Goal: Task Accomplishment & Management: Complete application form

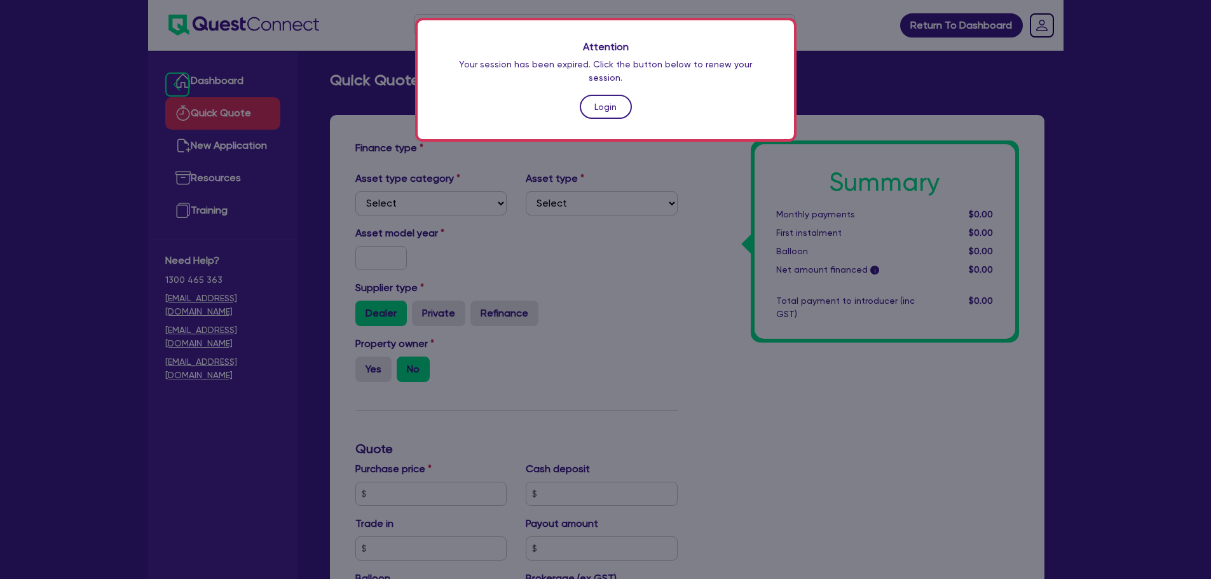
click at [609, 95] on link "Login" at bounding box center [606, 107] width 52 height 24
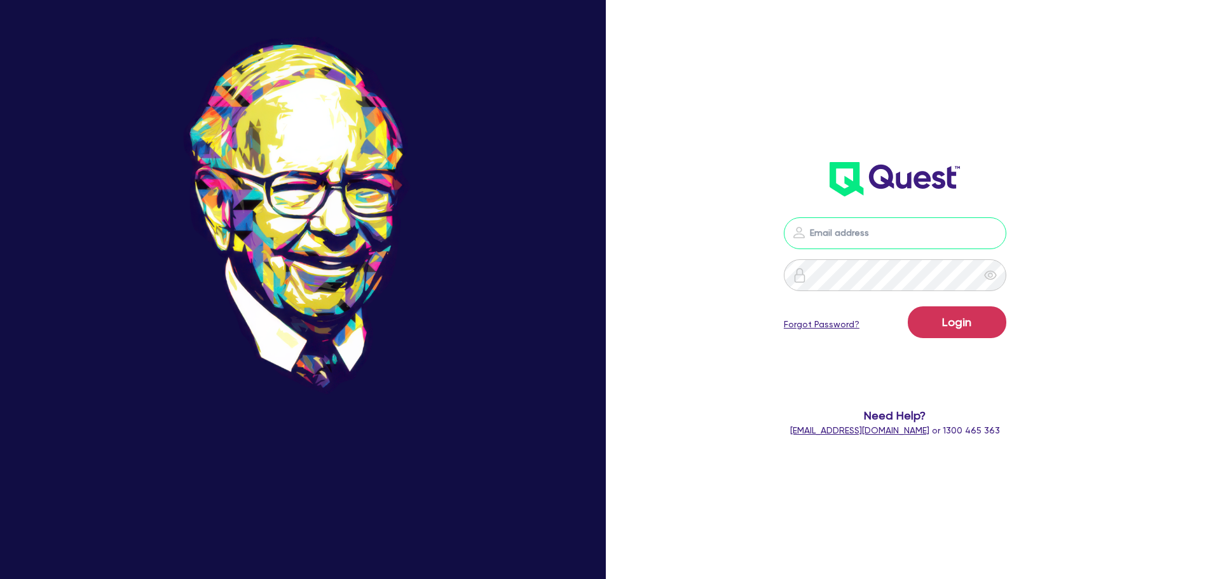
type input "[PERSON_NAME][EMAIL_ADDRESS][PERSON_NAME][DOMAIN_NAME]"
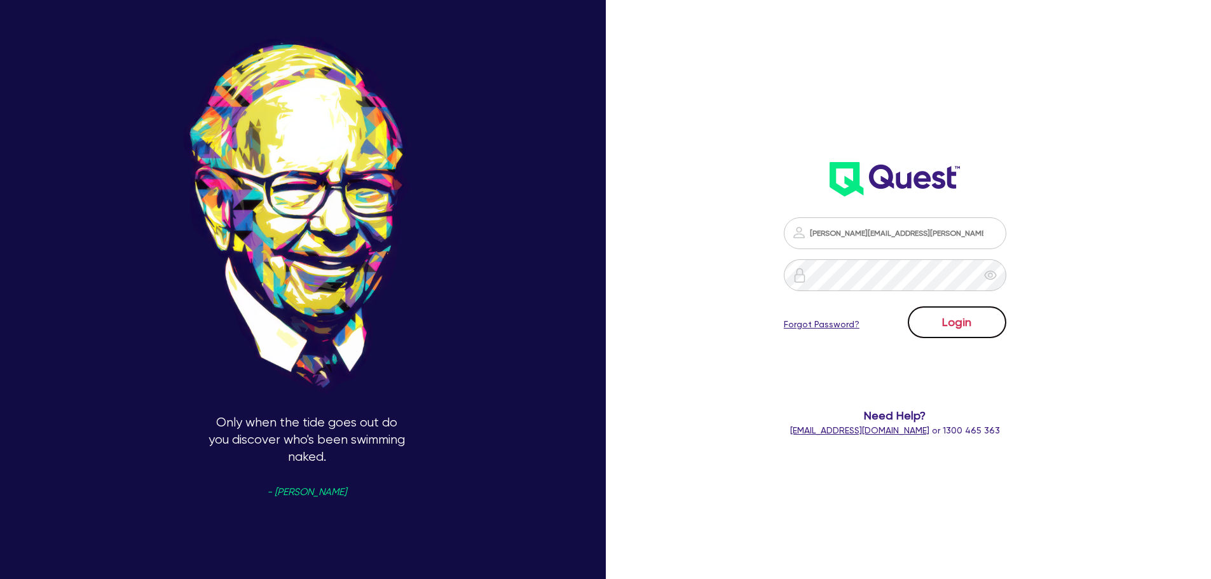
click at [967, 336] on button "Login" at bounding box center [957, 322] width 99 height 32
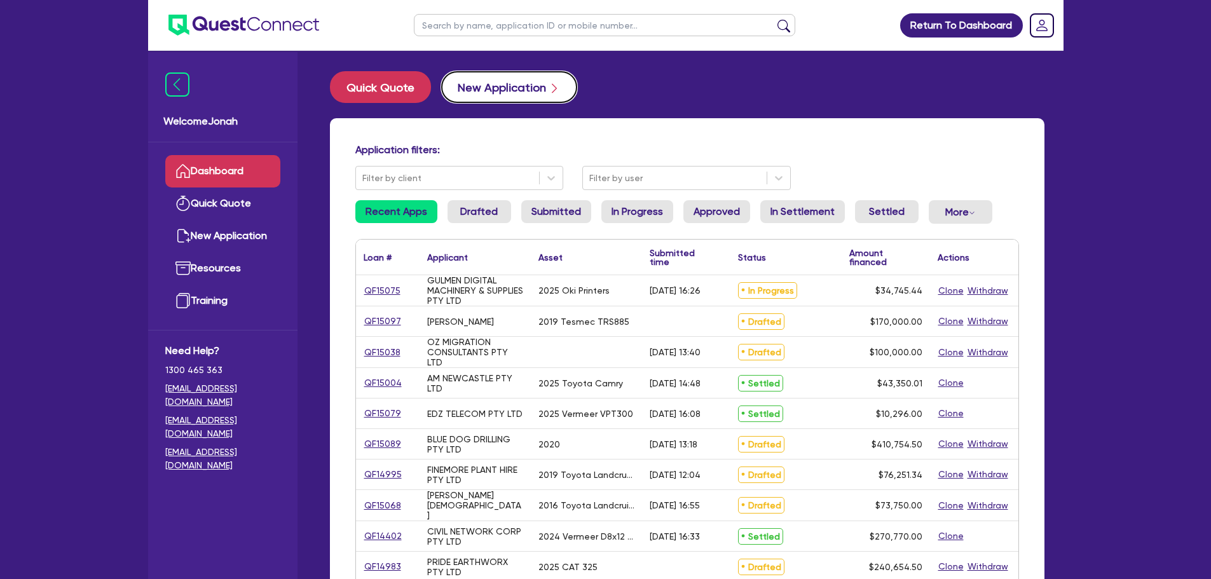
click at [474, 89] on button "New Application" at bounding box center [509, 87] width 136 height 32
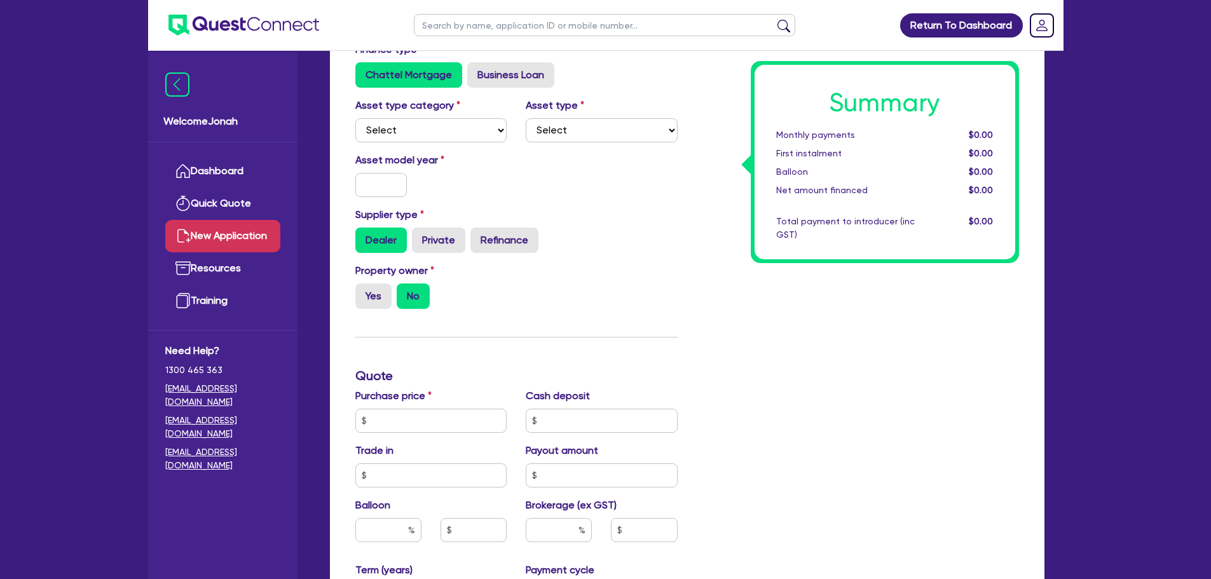
scroll to position [64, 0]
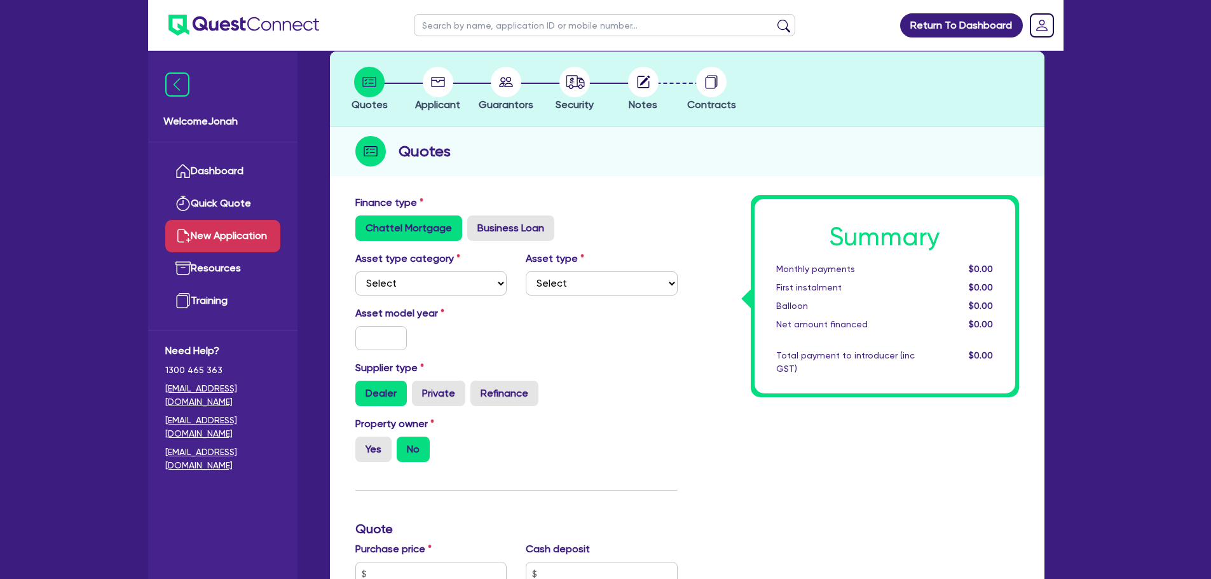
click at [439, 81] on icon at bounding box center [438, 82] width 14 height 10
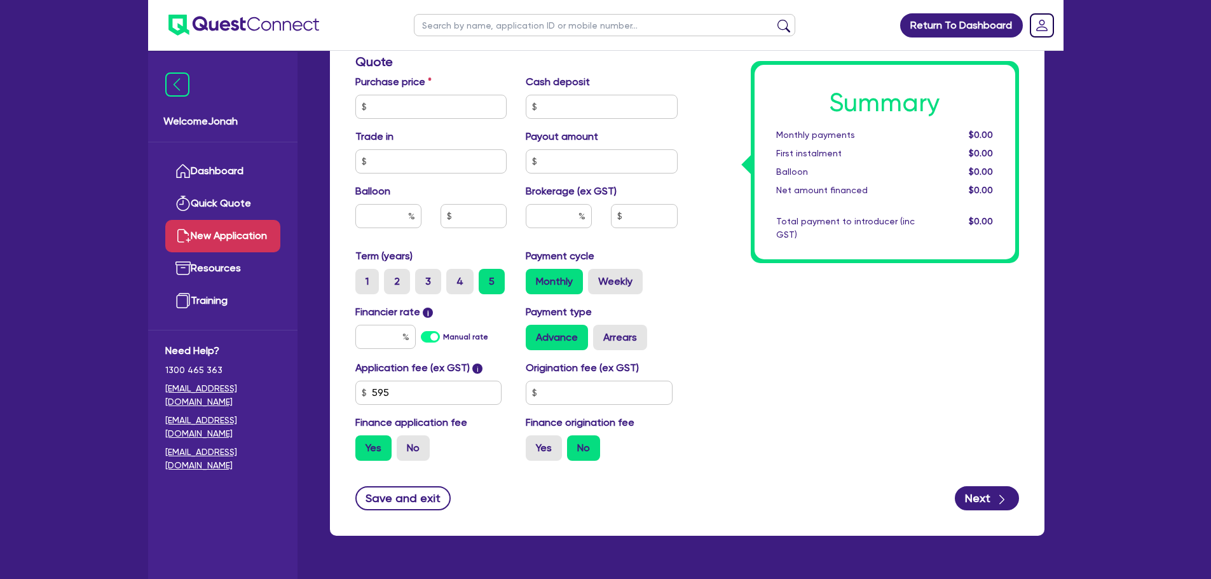
scroll to position [565, 0]
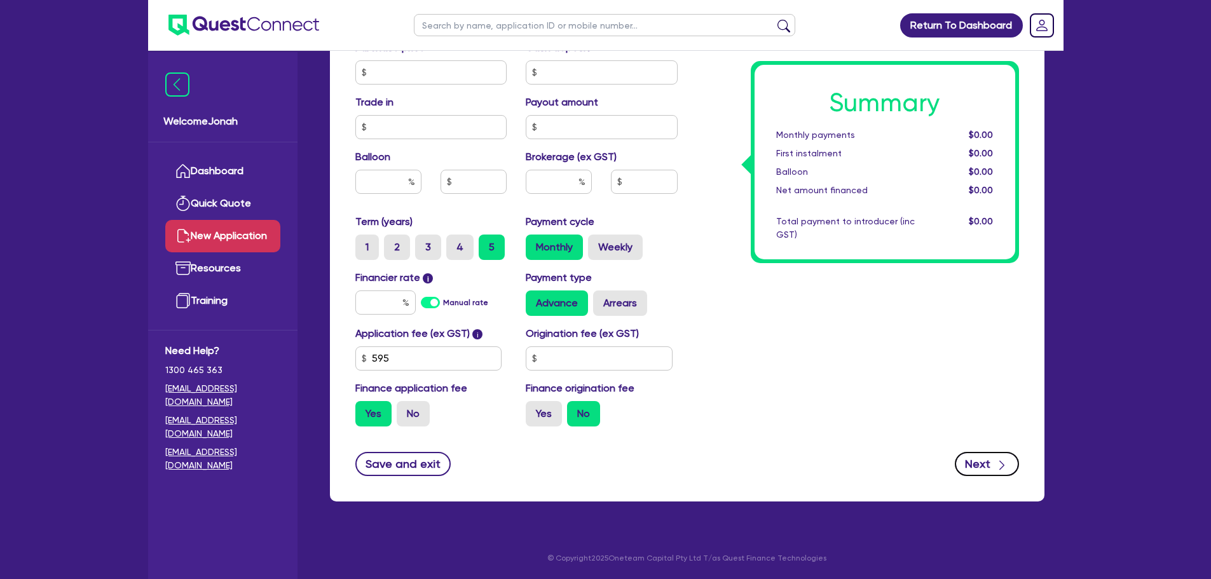
click at [996, 462] on icon "button" at bounding box center [1002, 465] width 13 height 13
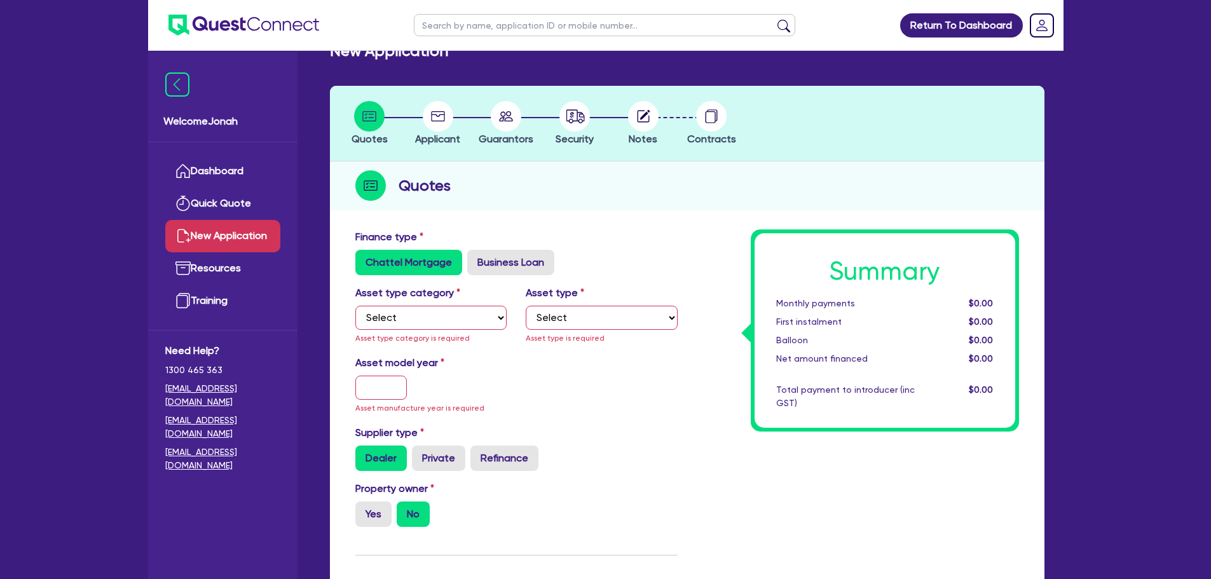
scroll to position [24, 0]
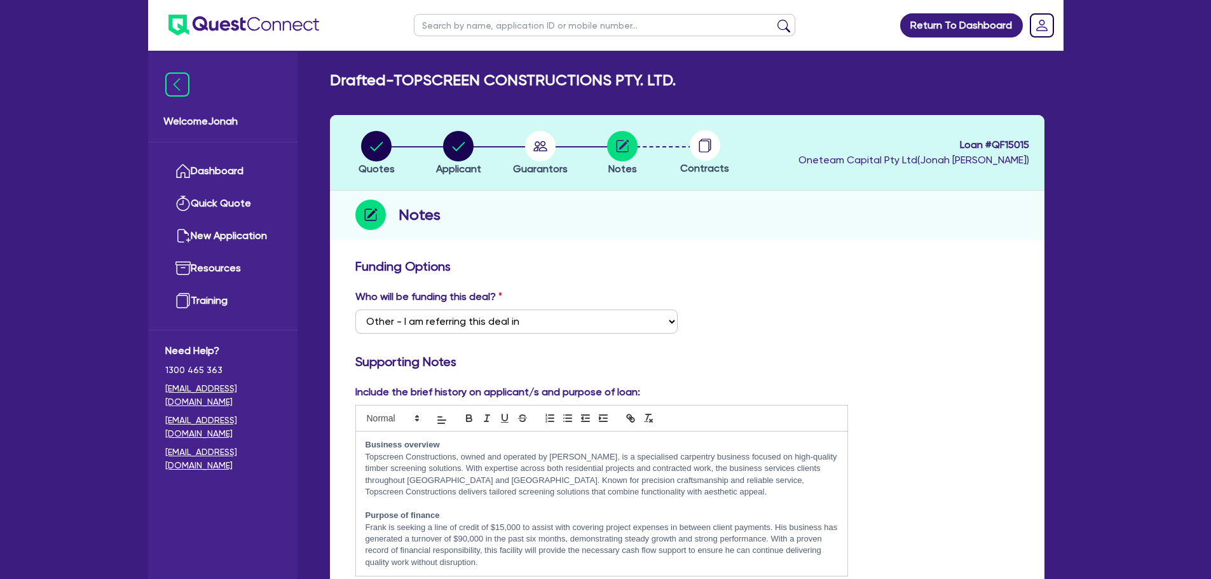
select select "Other"
click at [368, 149] on circle "button" at bounding box center [376, 146] width 31 height 31
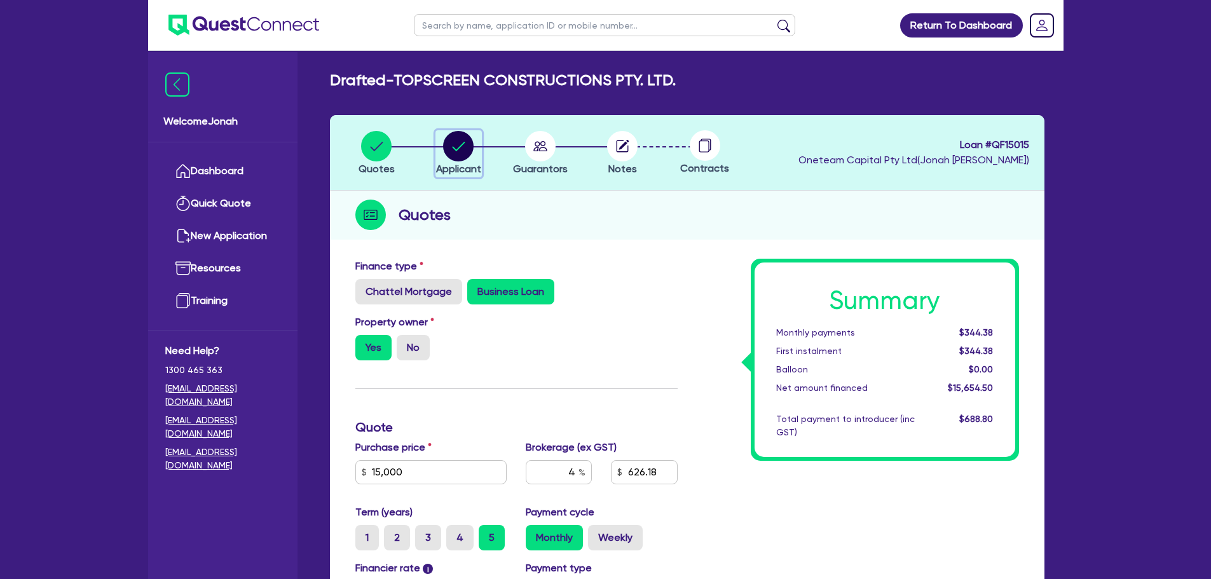
click at [464, 152] on circle "button" at bounding box center [458, 146] width 31 height 31
select select "COMPANY"
select select "BUILDING_CONSTRUCTION"
select select "TRADES_SERVICES_BUSINESSES_GOVERNMENT"
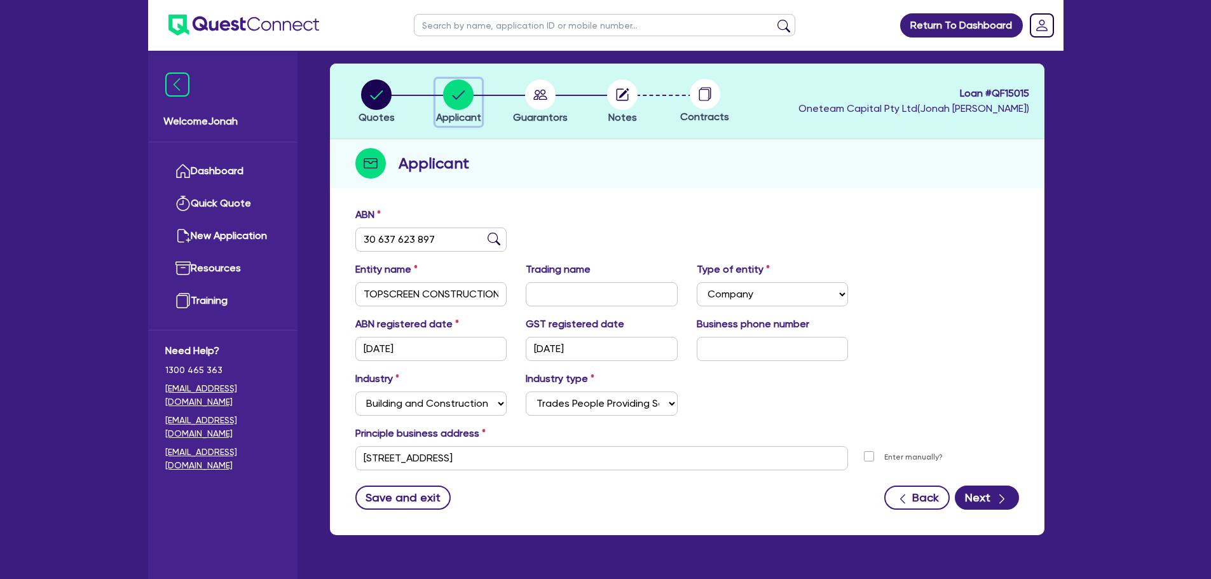
scroll to position [64, 0]
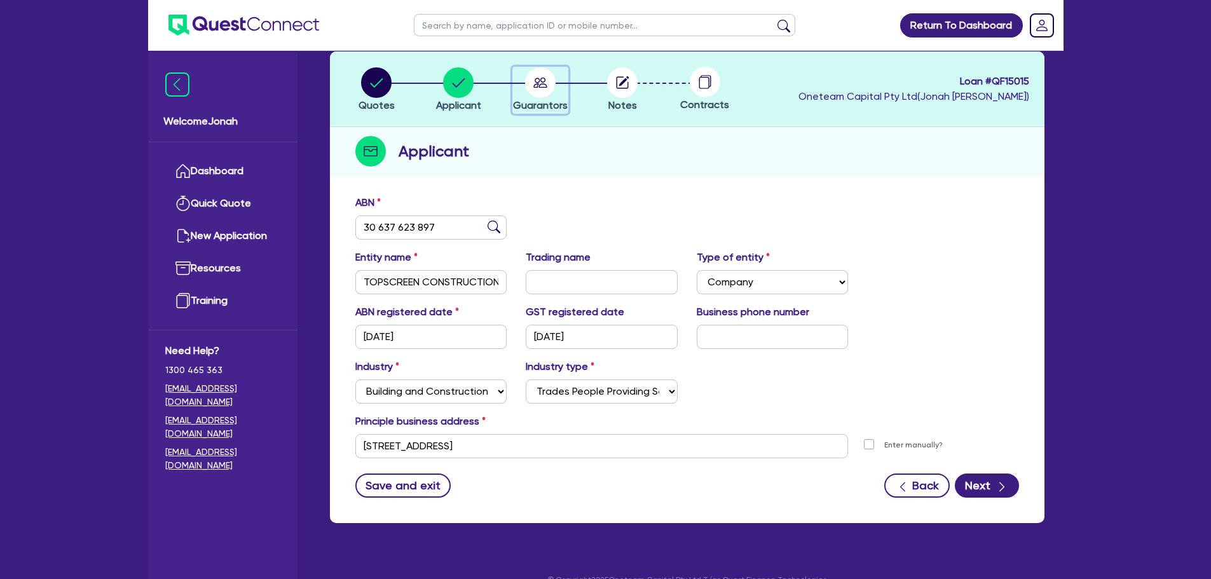
click at [534, 95] on circle "button" at bounding box center [540, 82] width 31 height 31
select select "MR"
select select "VIC"
select select "MORTGAGE"
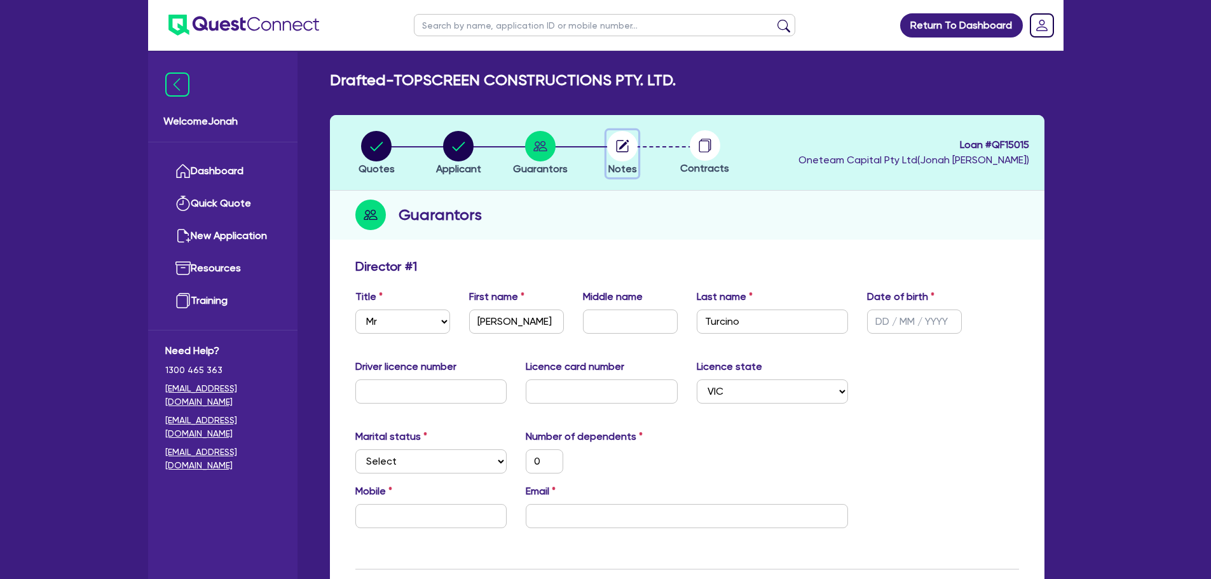
click at [616, 145] on circle "button" at bounding box center [622, 146] width 31 height 31
select select "Other"
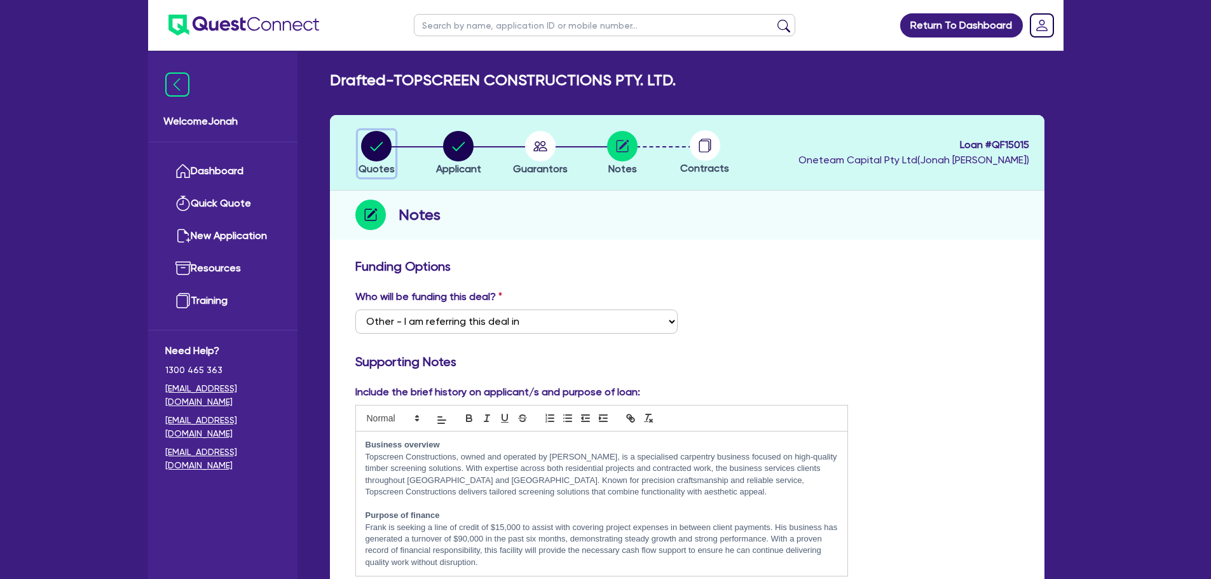
drag, startPoint x: 373, startPoint y: 139, endPoint x: 417, endPoint y: 137, distance: 44.5
click at [373, 139] on circle "button" at bounding box center [376, 146] width 31 height 31
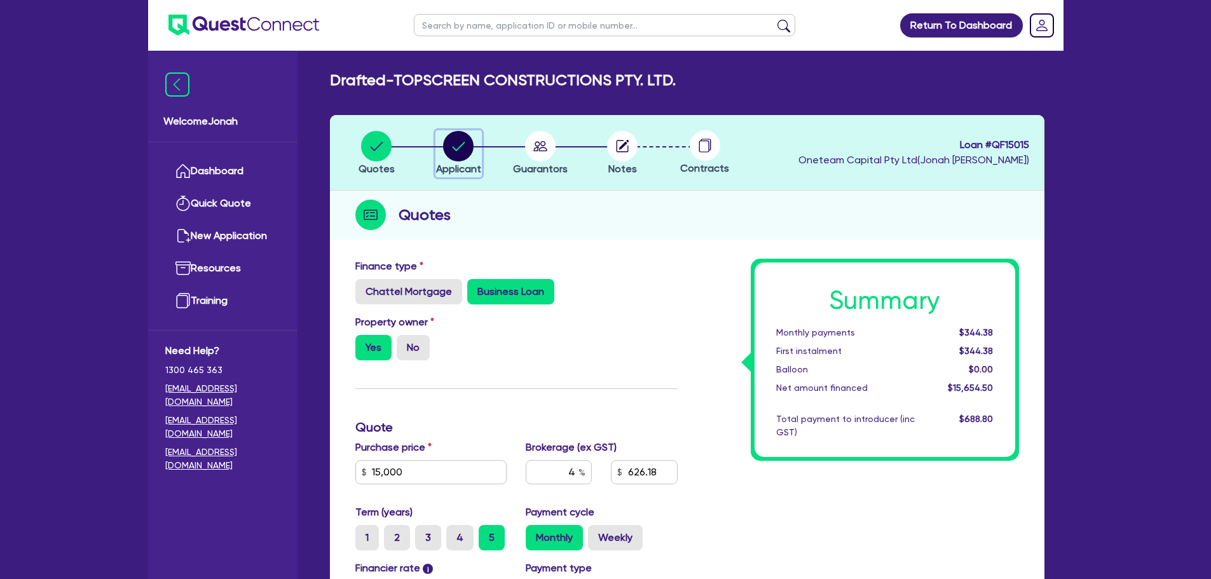
click at [467, 138] on circle "button" at bounding box center [458, 146] width 31 height 31
select select "COMPANY"
select select "BUILDING_CONSTRUCTION"
select select "TRADES_SERVICES_BUSINESSES_GOVERNMENT"
